Goal: Check status: Check status

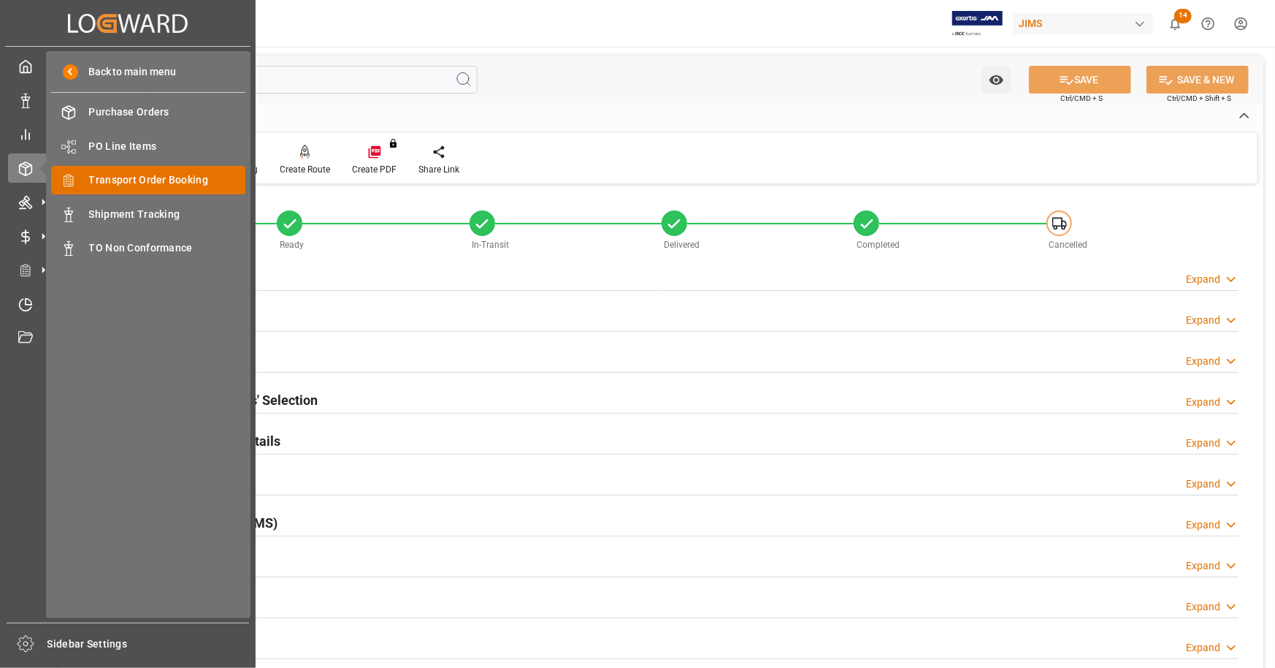
scroll to position [584, 0]
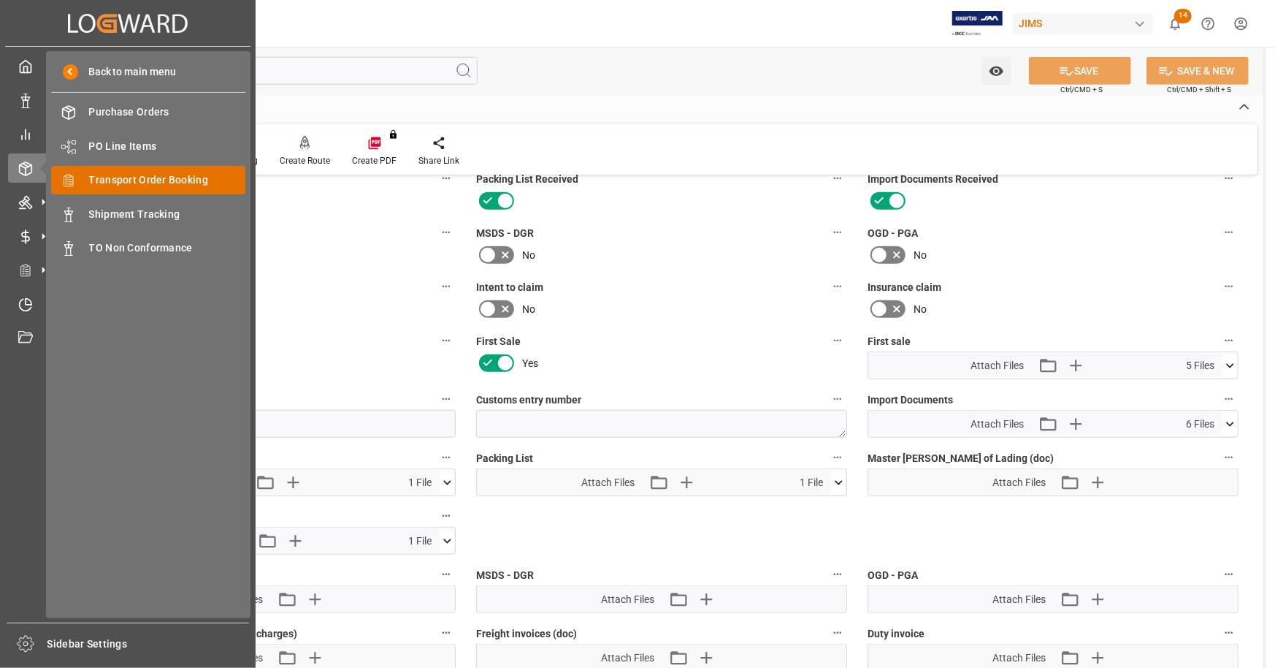
click at [180, 177] on span "Transport Order Booking" at bounding box center [167, 179] width 157 height 15
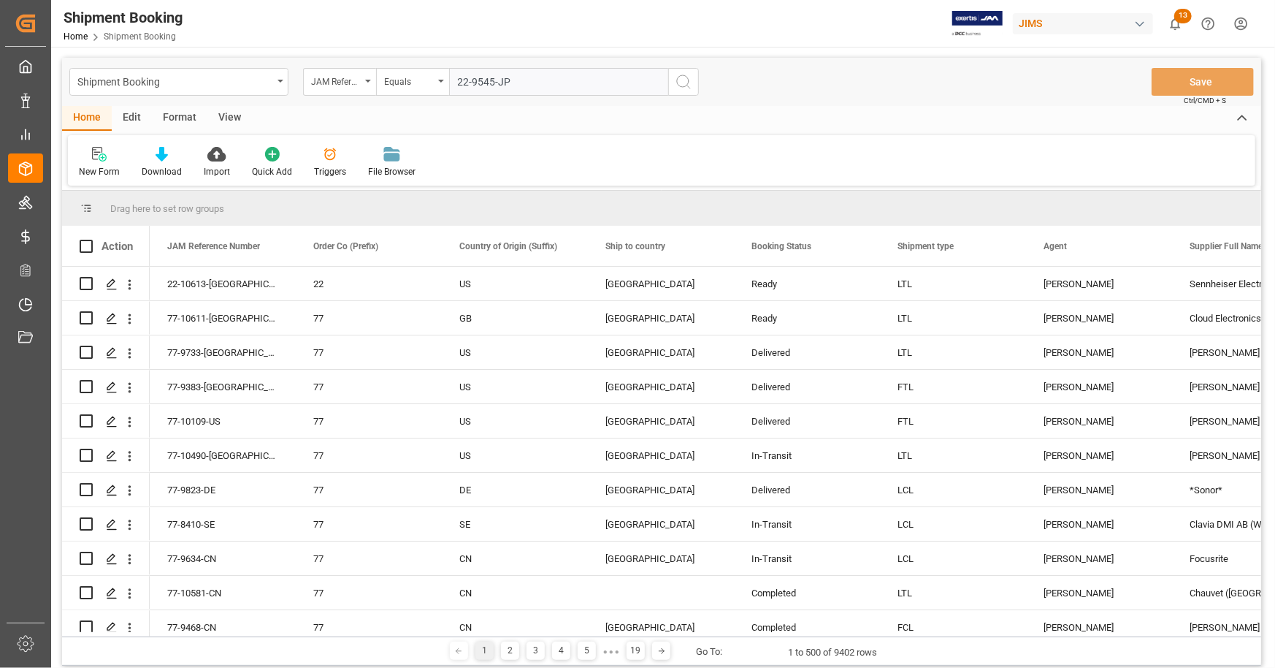
type input "22-9545-JP"
click at [689, 82] on icon "search button" at bounding box center [684, 82] width 18 height 18
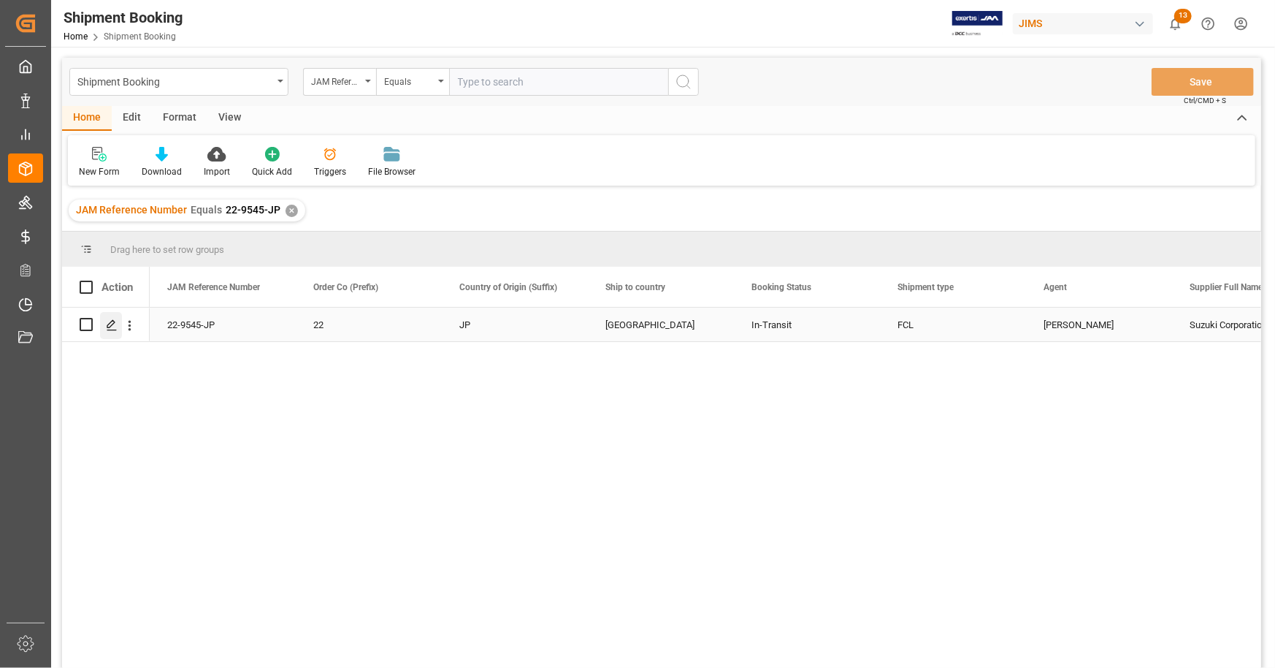
click at [112, 324] on polygon "Press SPACE to select this row." at bounding box center [110, 323] width 7 height 7
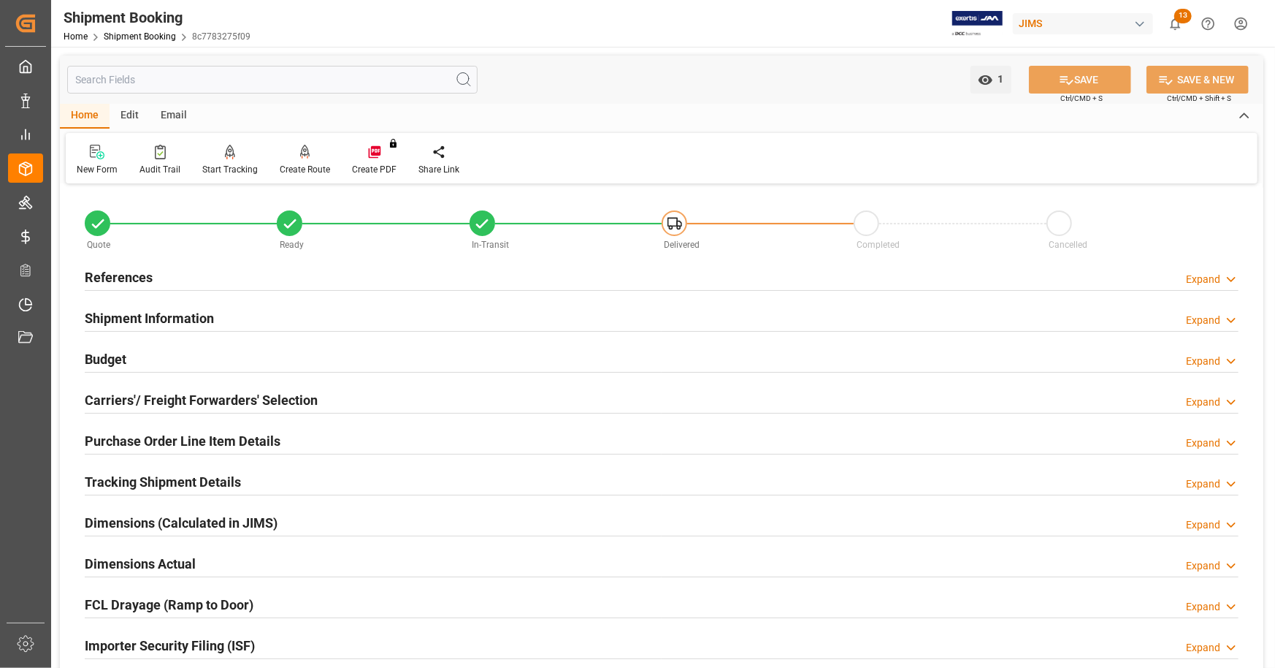
click at [313, 281] on div "References Expand" at bounding box center [662, 276] width 1154 height 28
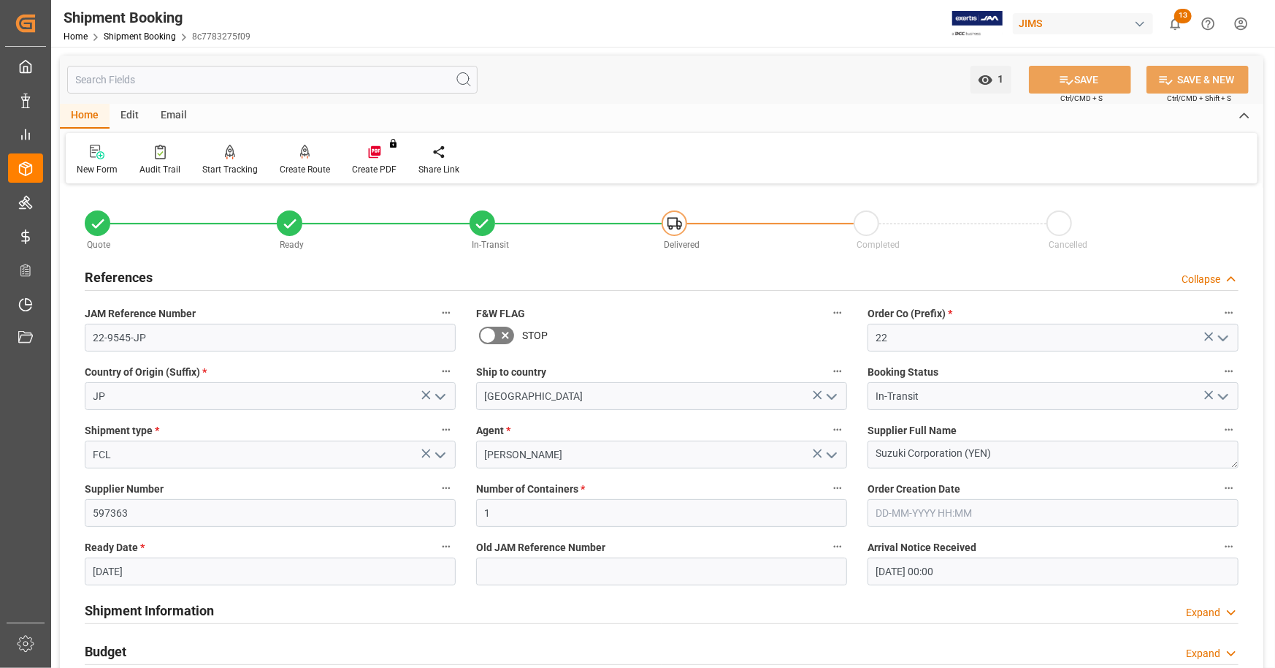
click at [313, 274] on div "References Collapse" at bounding box center [662, 276] width 1154 height 28
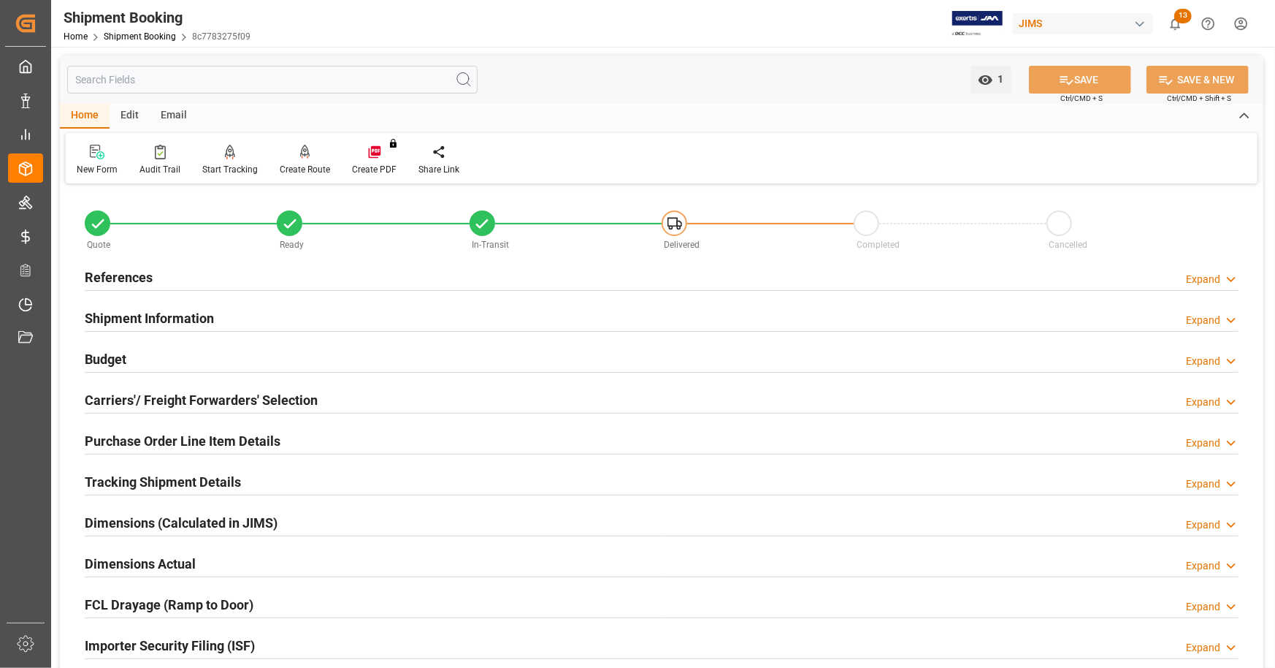
scroll to position [428, 0]
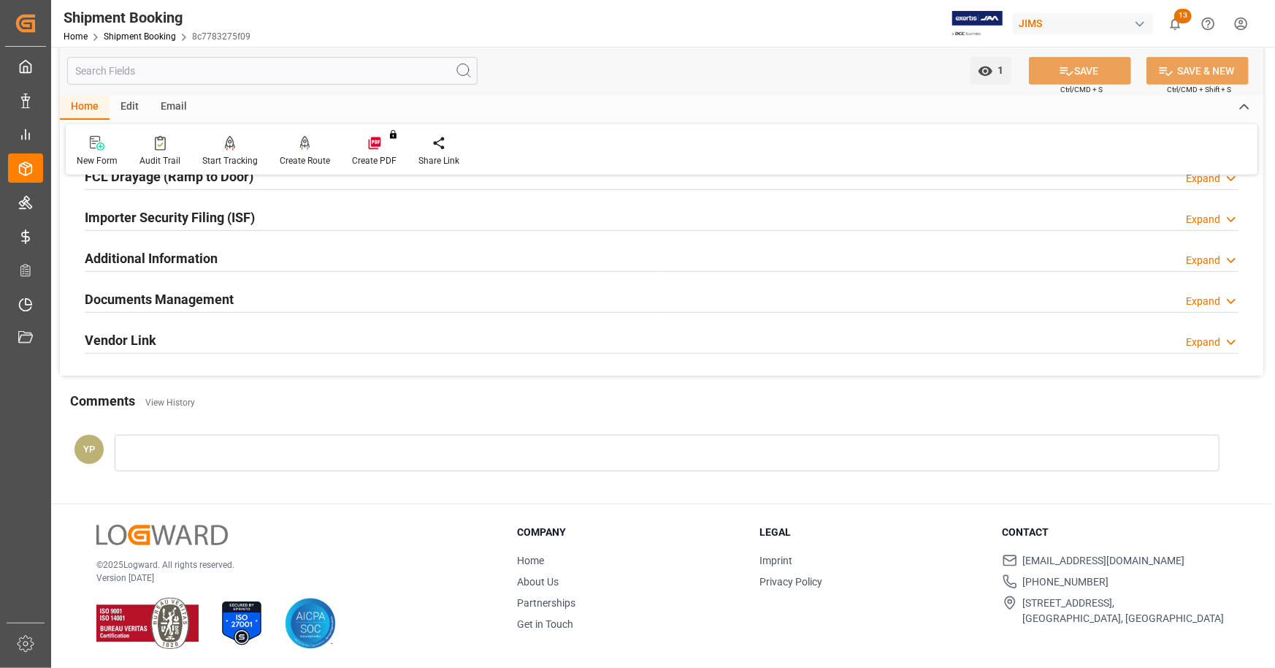
click at [213, 302] on h2 "Documents Management" at bounding box center [159, 299] width 149 height 20
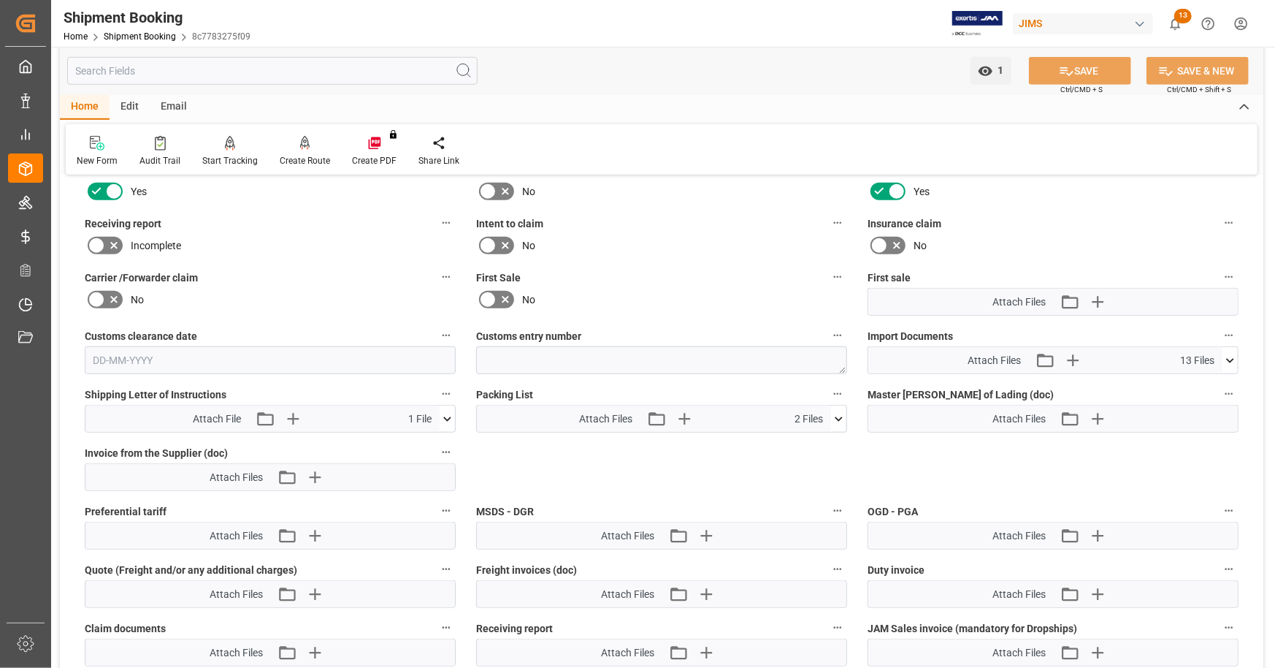
scroll to position [647, 0]
click at [1231, 354] on icon at bounding box center [1230, 361] width 15 height 15
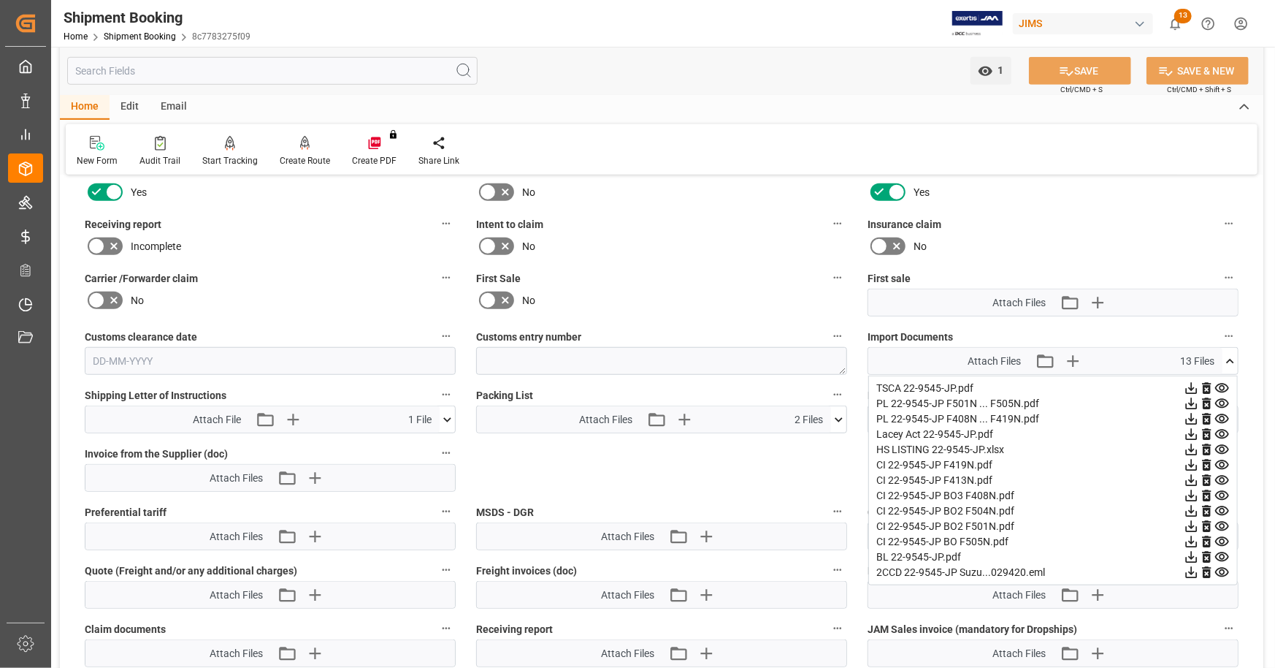
click at [1193, 555] on icon at bounding box center [1192, 557] width 12 height 12
click at [1191, 448] on icon at bounding box center [1192, 450] width 12 height 12
click at [1191, 462] on icon at bounding box center [1192, 465] width 12 height 12
click at [1192, 478] on icon at bounding box center [1192, 481] width 12 height 12
click at [1192, 495] on icon at bounding box center [1192, 496] width 12 height 12
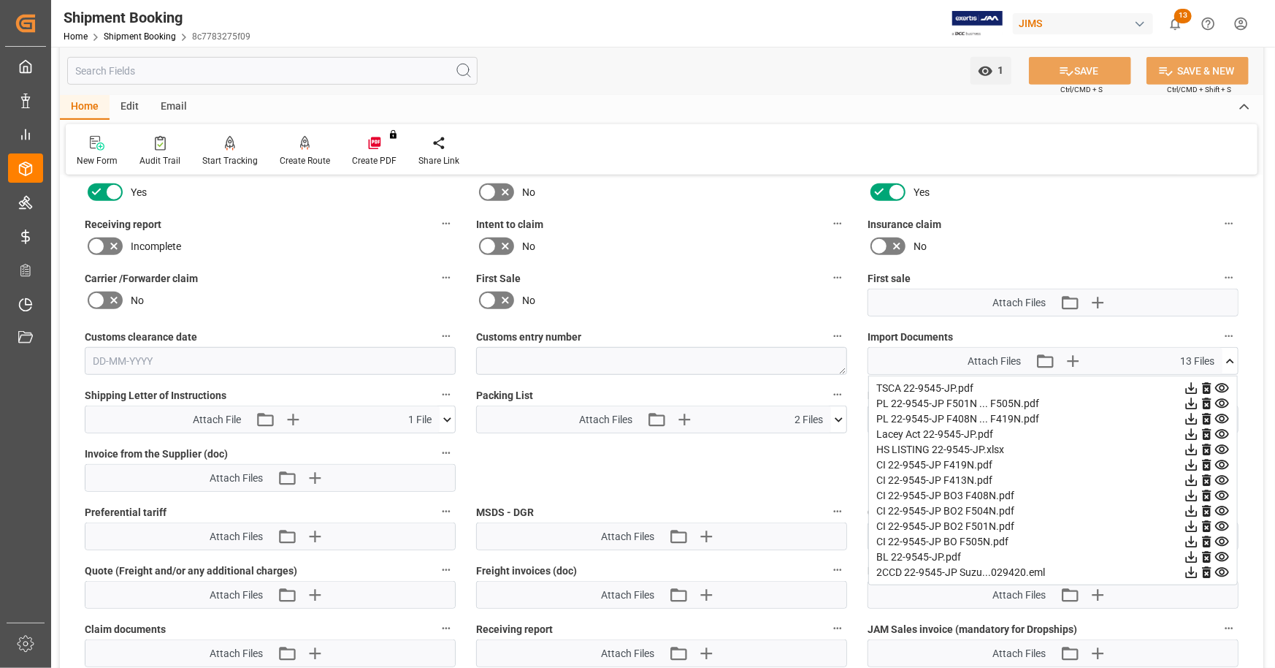
click at [1191, 507] on icon at bounding box center [1192, 511] width 12 height 12
click at [1191, 524] on icon at bounding box center [1192, 527] width 12 height 12
click at [1191, 540] on icon at bounding box center [1192, 542] width 12 height 12
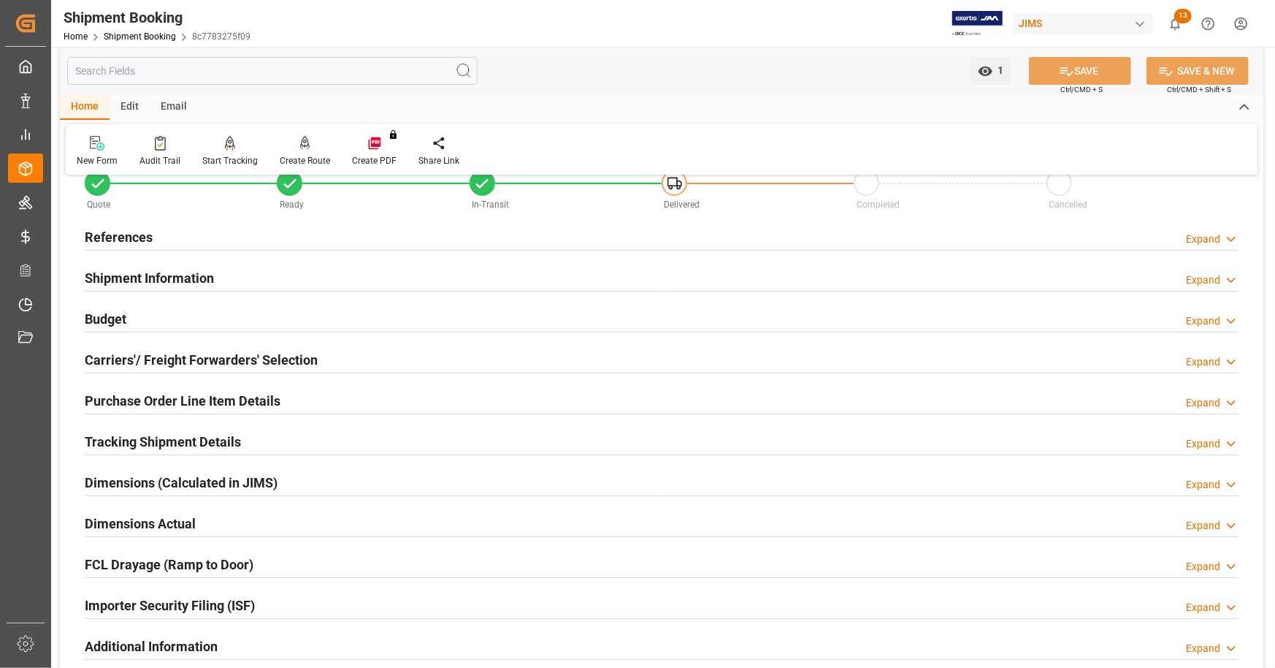
scroll to position [0, 0]
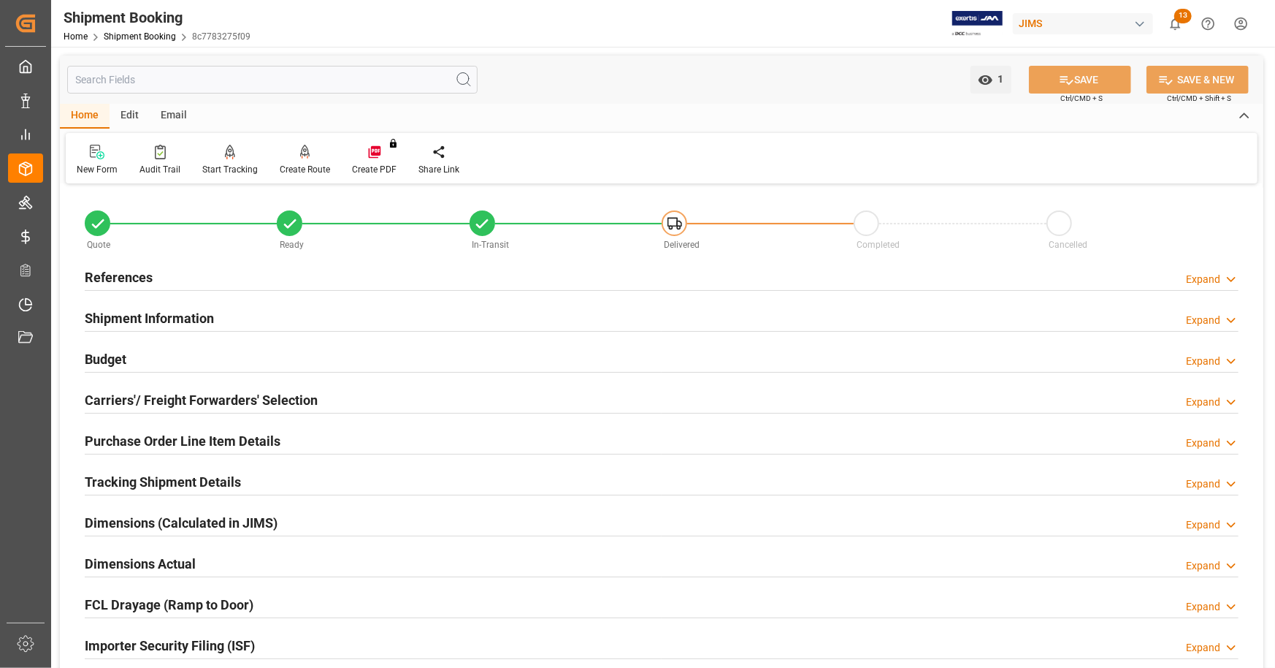
click at [234, 284] on div "References Expand" at bounding box center [662, 276] width 1154 height 28
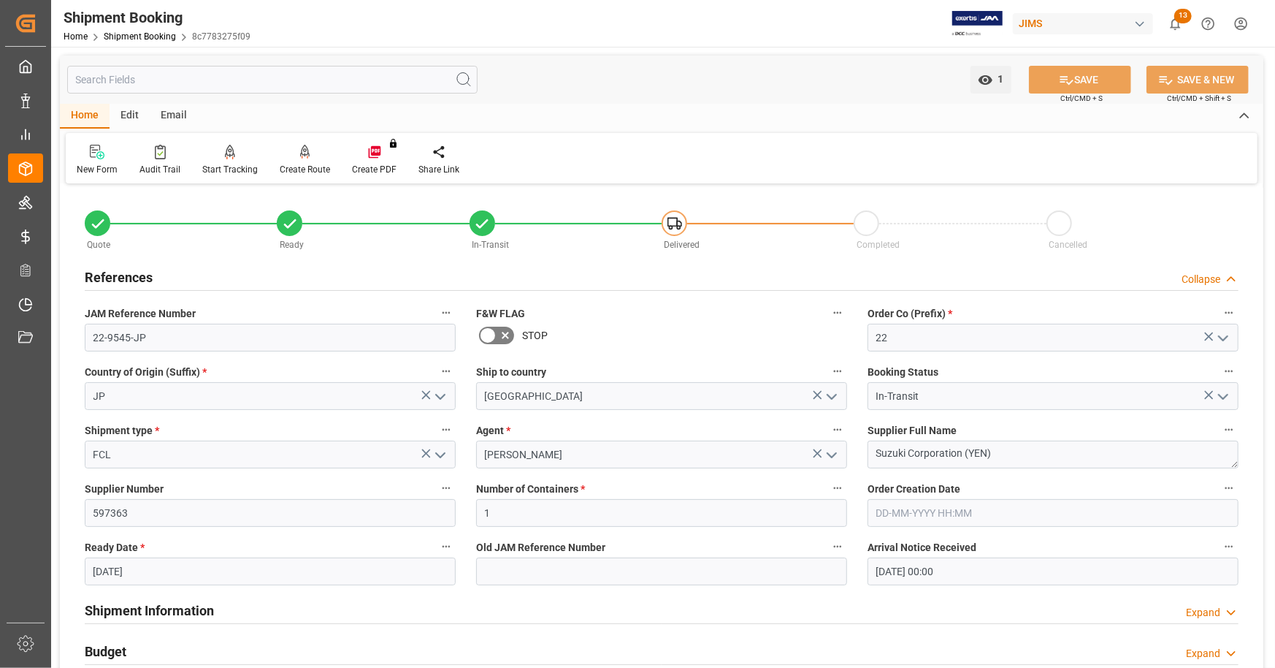
click at [234, 267] on div "References Collapse" at bounding box center [662, 276] width 1154 height 28
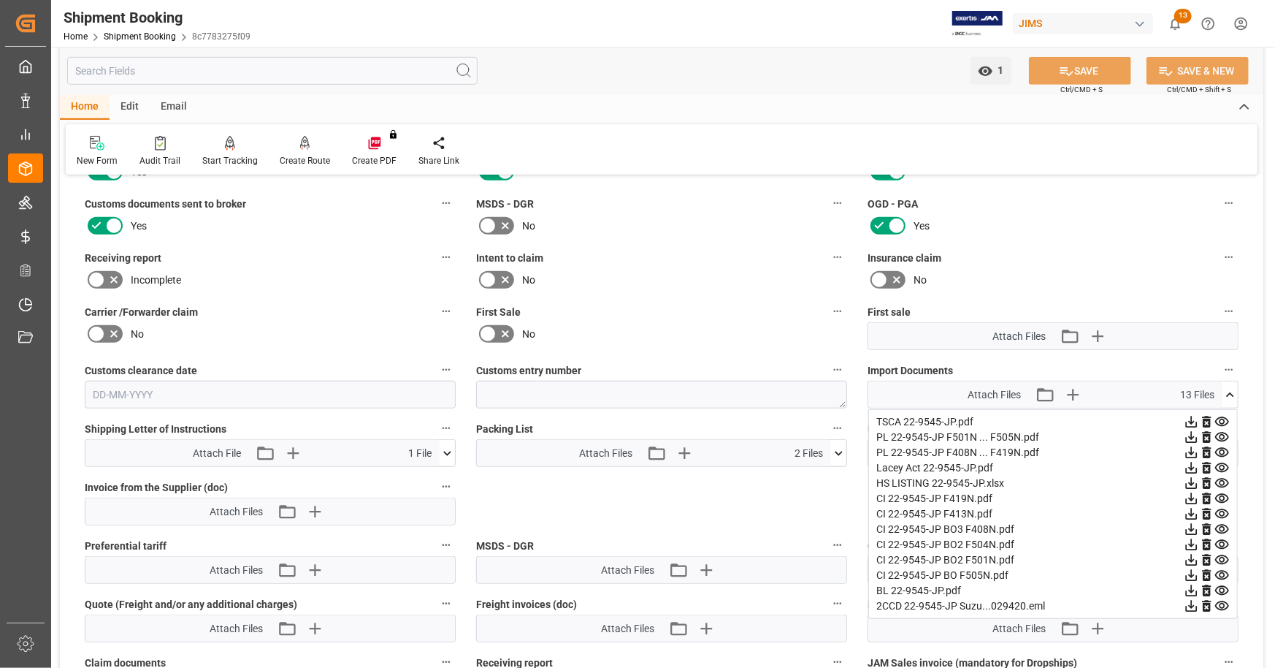
scroll to position [657, 0]
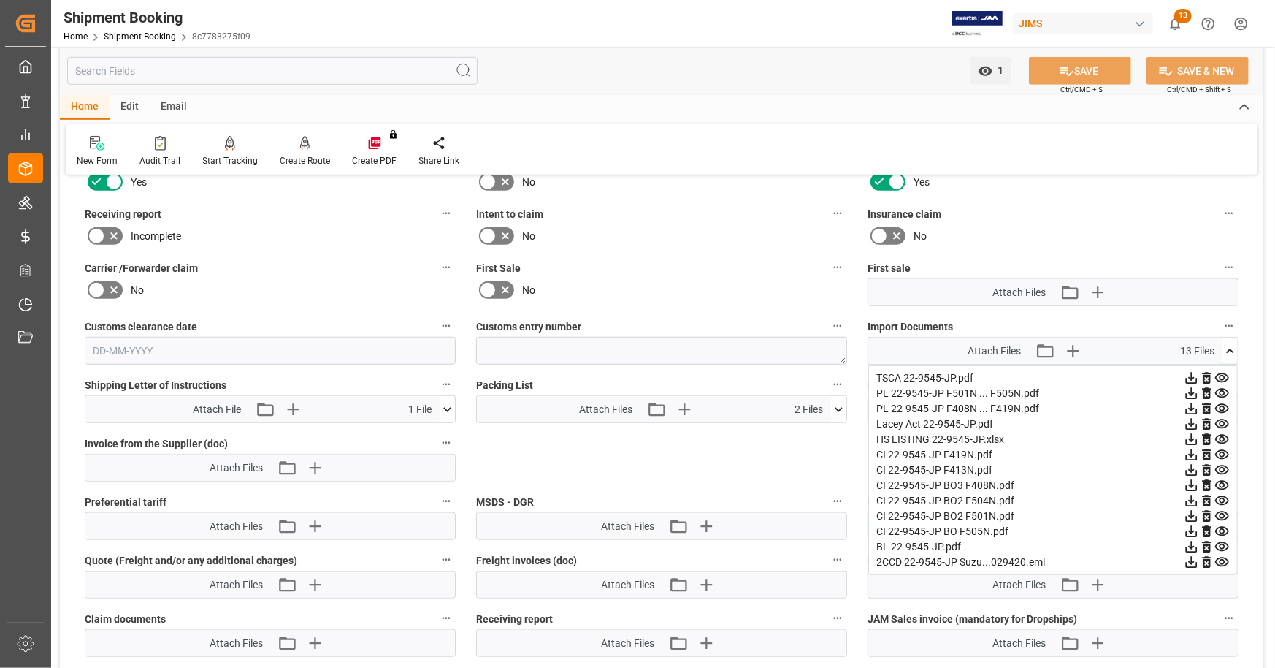
click at [1237, 348] on icon at bounding box center [1230, 350] width 15 height 15
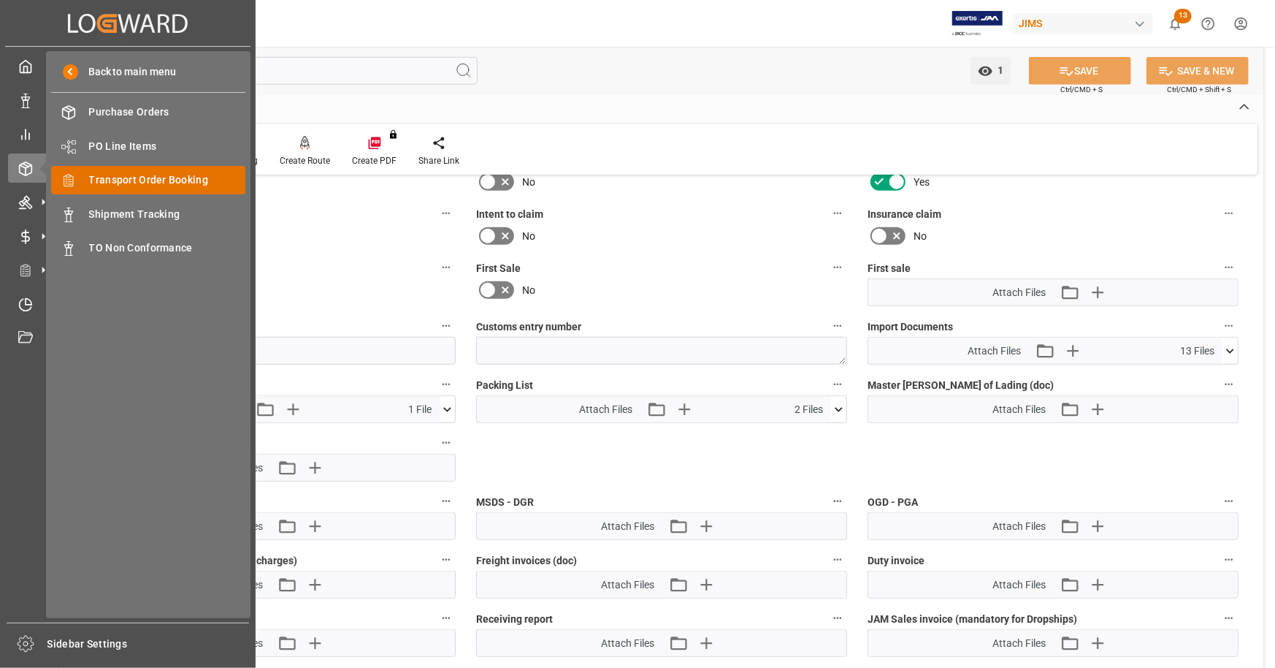
click at [155, 172] on div "Transport Order Booking Transport Order Booking" at bounding box center [148, 180] width 194 height 28
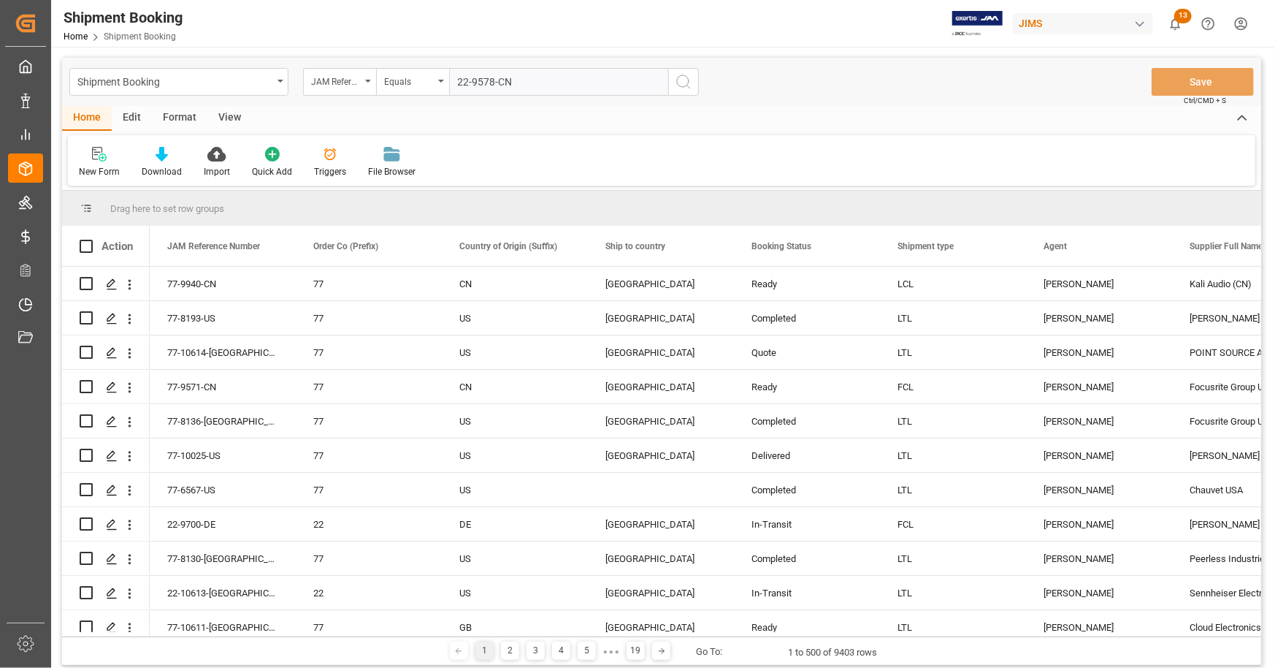
type input "22-9578-CN"
click at [676, 80] on icon "search button" at bounding box center [684, 82] width 18 height 18
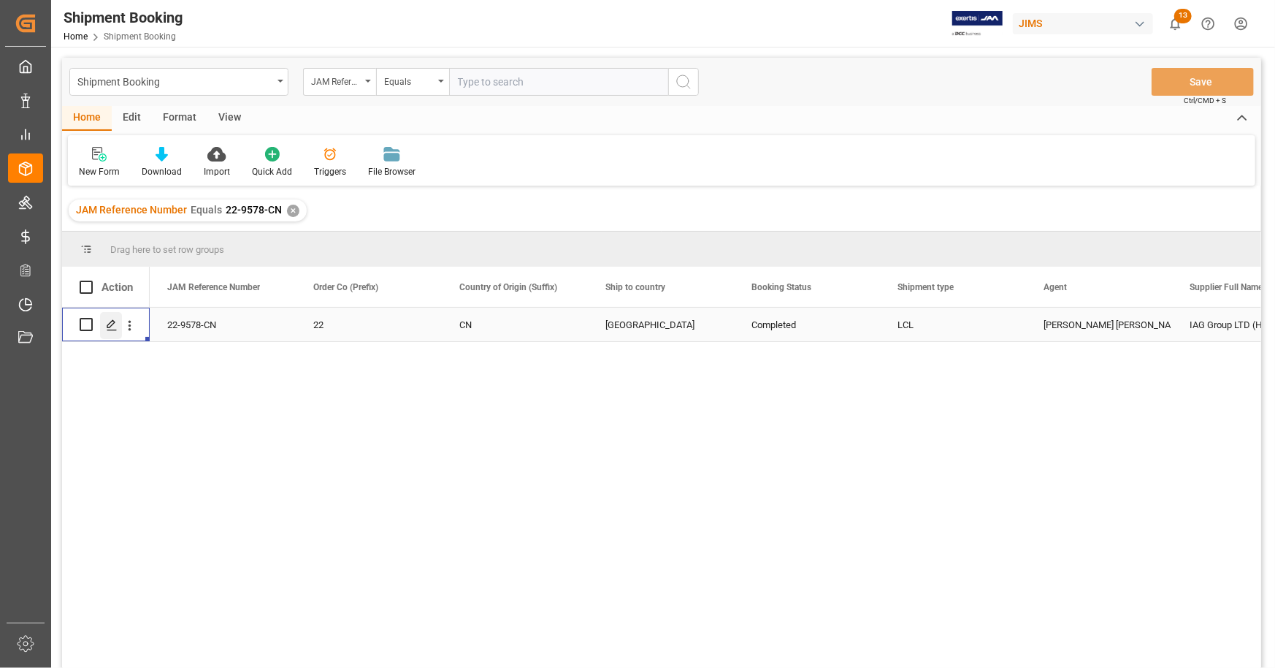
click at [102, 321] on div "Press SPACE to select this row." at bounding box center [111, 325] width 22 height 27
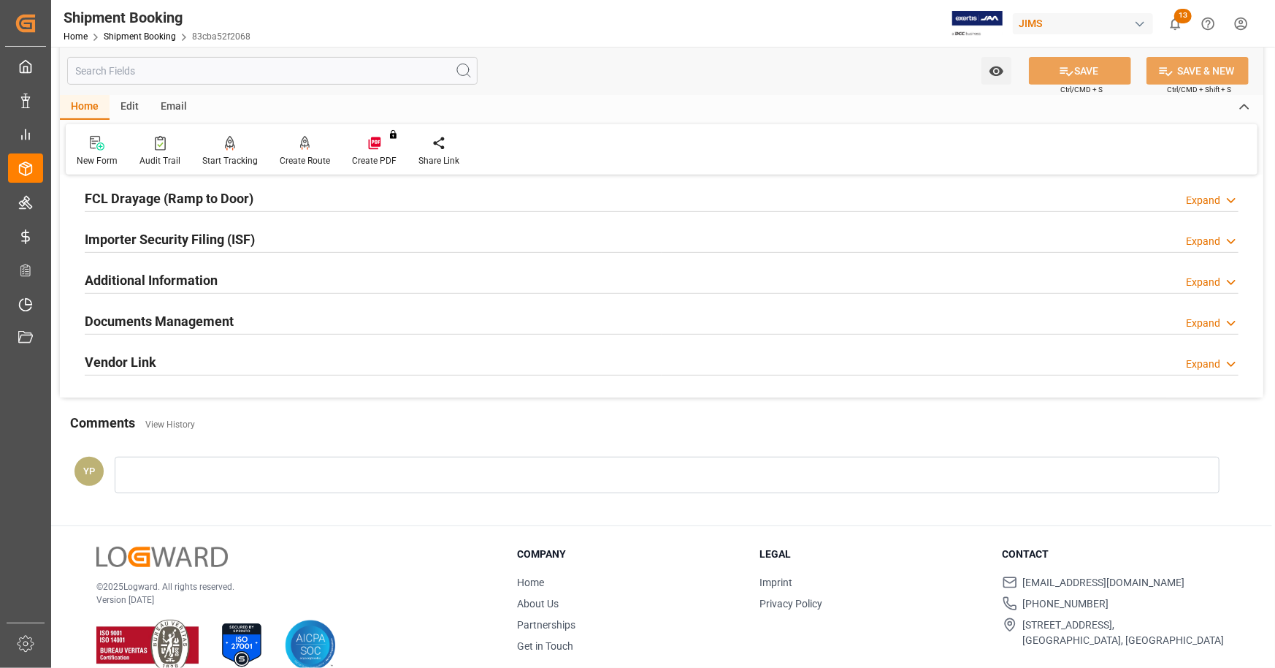
scroll to position [428, 0]
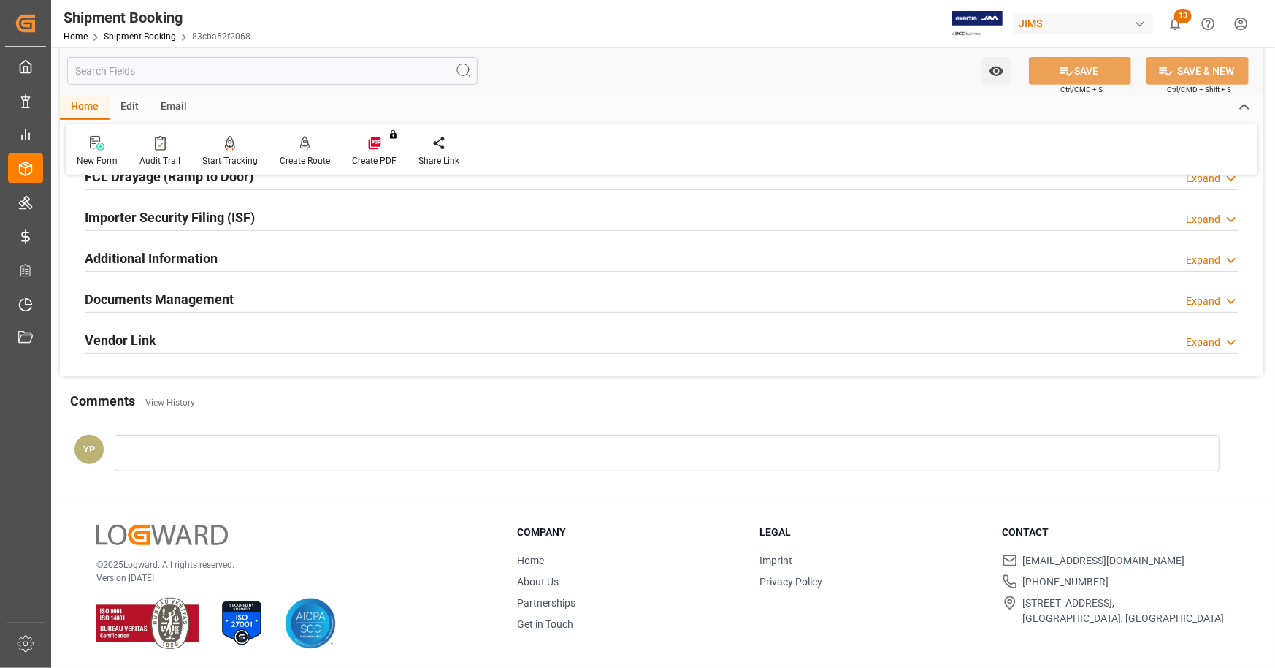
click at [399, 303] on div "Documents Management Expand" at bounding box center [662, 298] width 1154 height 28
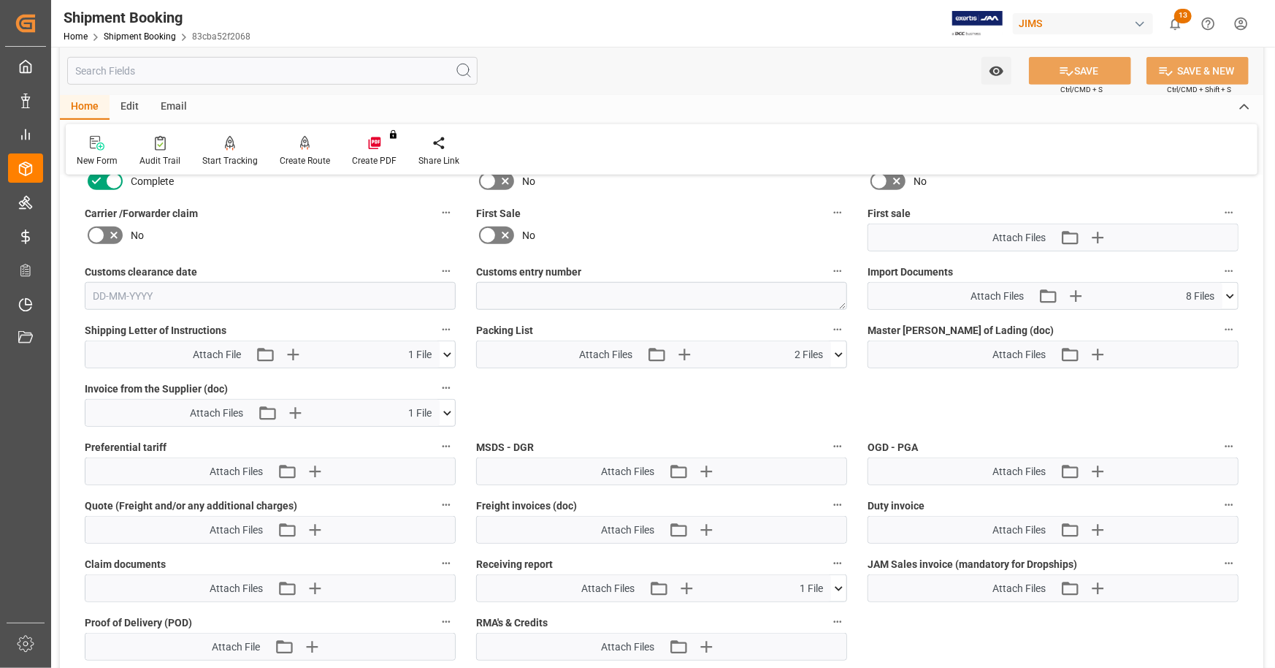
scroll to position [720, 0]
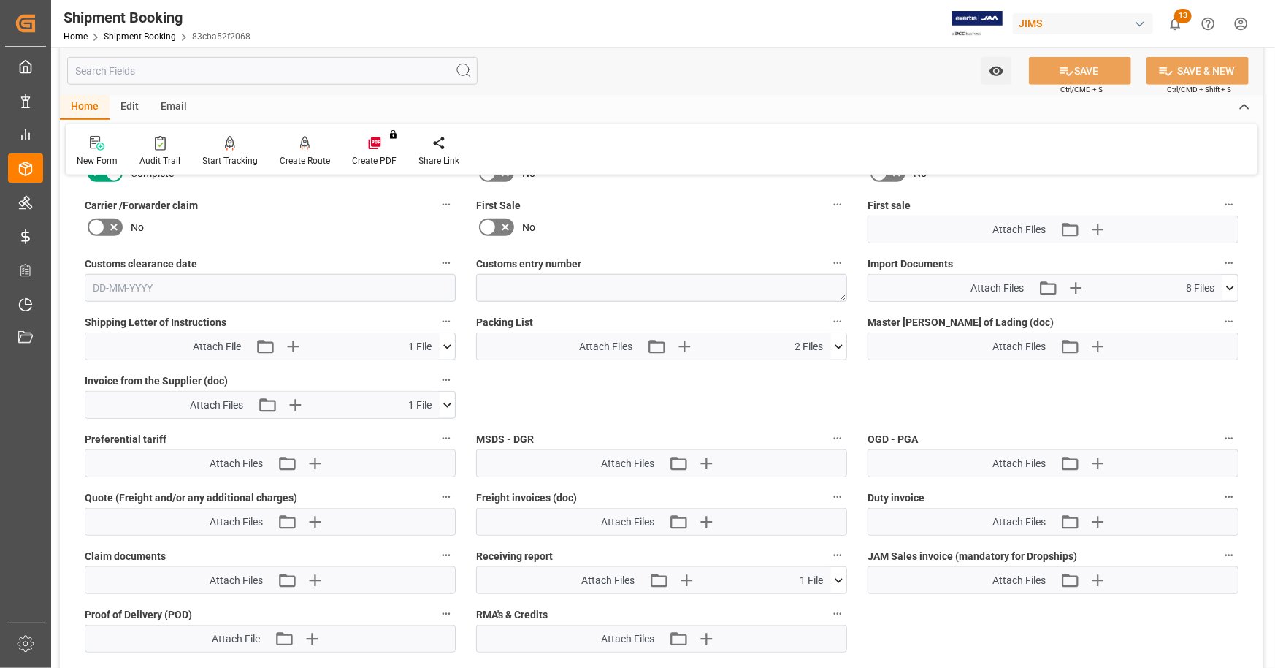
click at [1227, 286] on icon at bounding box center [1230, 287] width 15 height 15
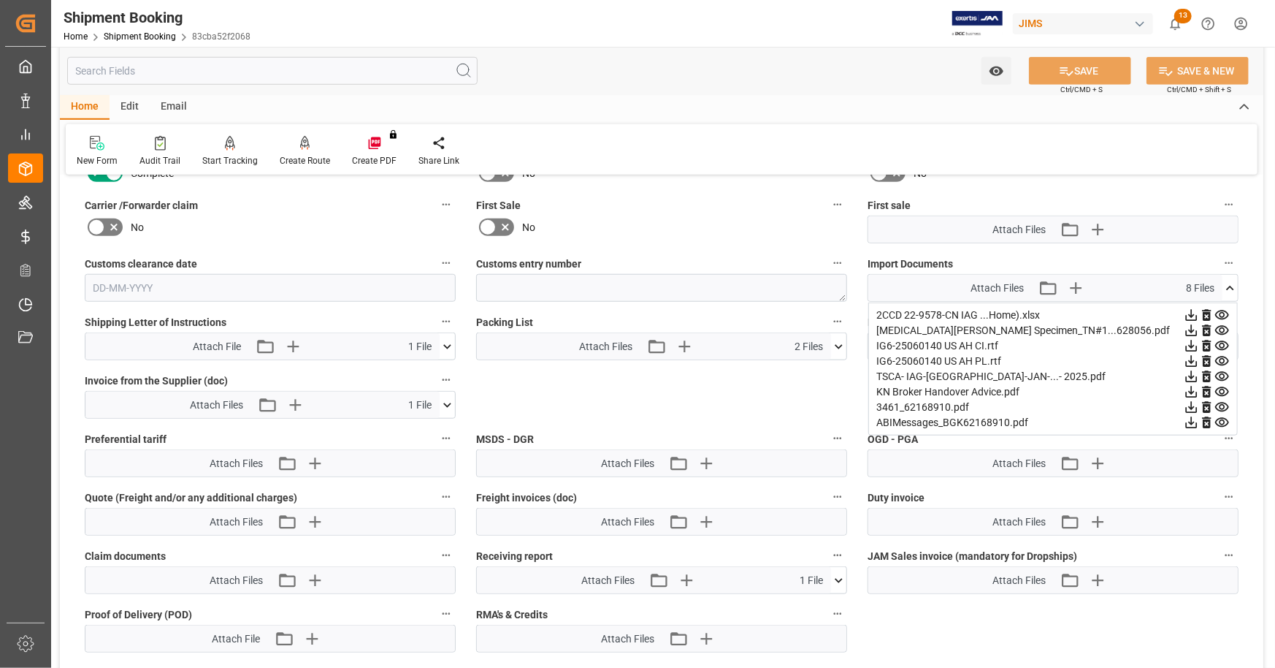
click at [1192, 328] on icon at bounding box center [1192, 331] width 12 height 12
click at [1191, 311] on icon at bounding box center [1191, 315] width 15 height 15
click at [1193, 341] on icon at bounding box center [1191, 345] width 15 height 15
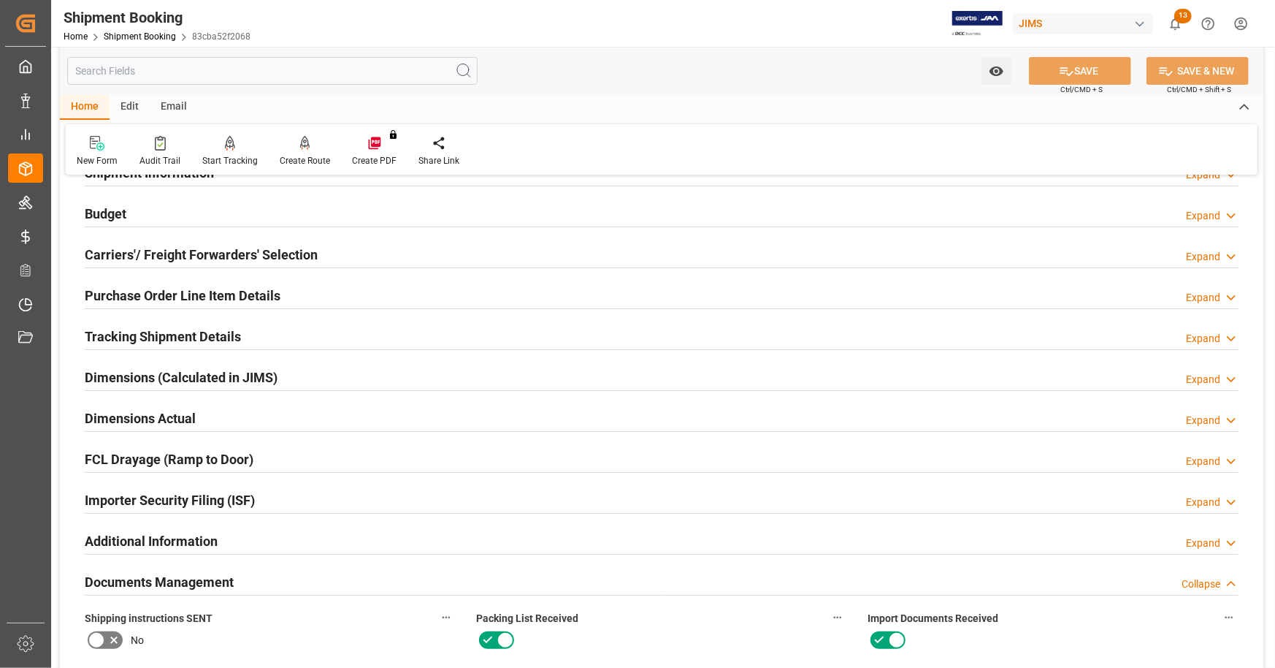
scroll to position [63, 0]
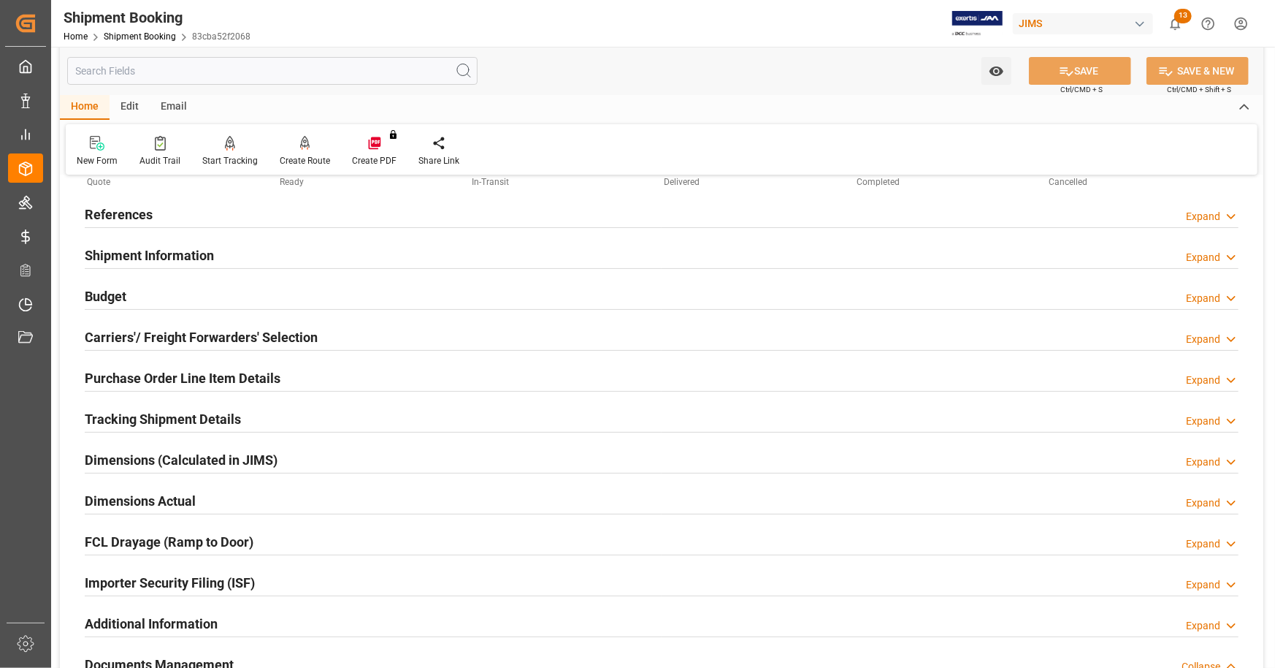
click at [191, 214] on div "References Expand" at bounding box center [662, 213] width 1154 height 28
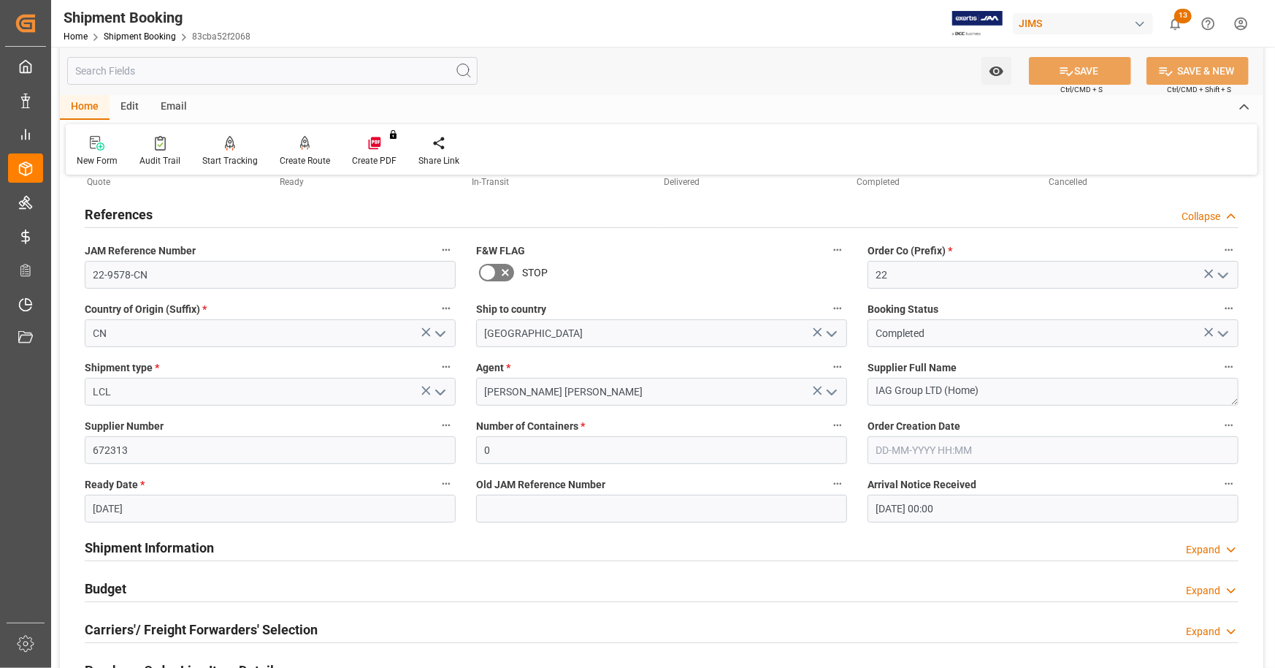
click at [191, 213] on div "References Collapse" at bounding box center [662, 213] width 1154 height 28
